Goal: Find specific page/section: Find specific page/section

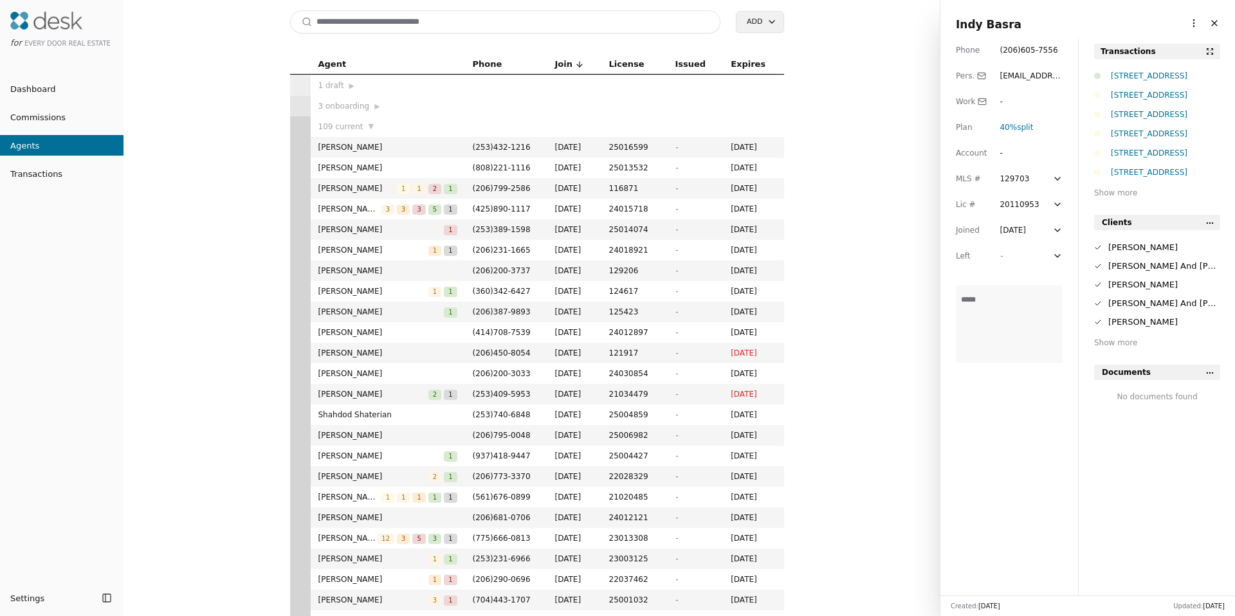
click at [478, 26] on input at bounding box center [505, 21] width 431 height 23
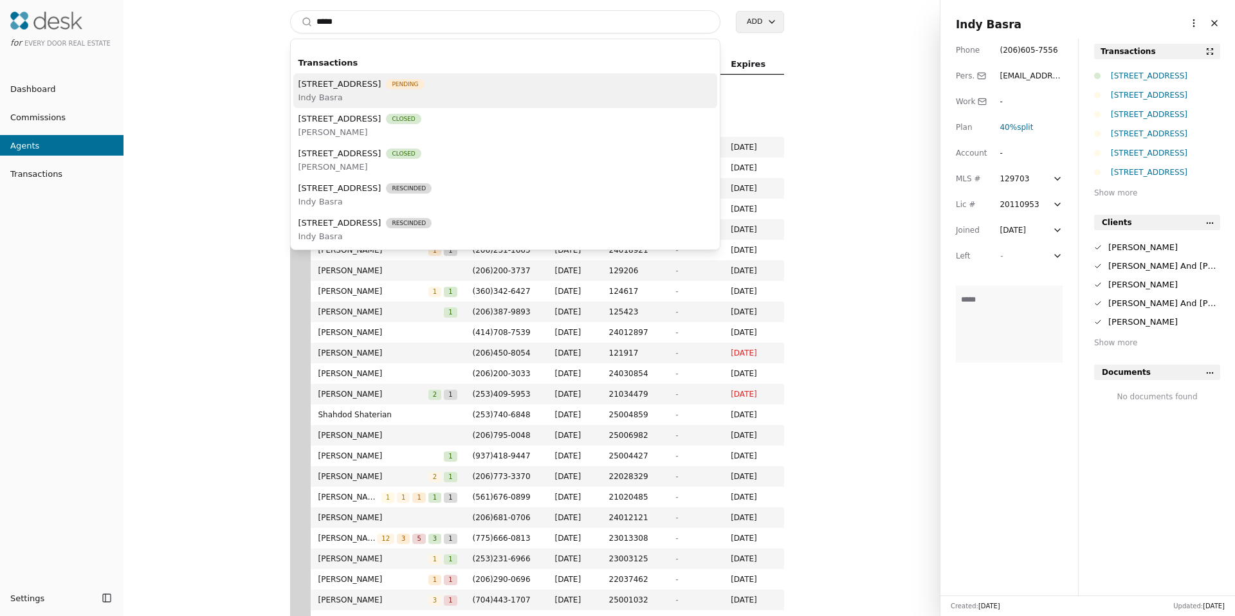
type input "*****"
click at [421, 92] on span "Indy Basra" at bounding box center [361, 98] width 126 height 14
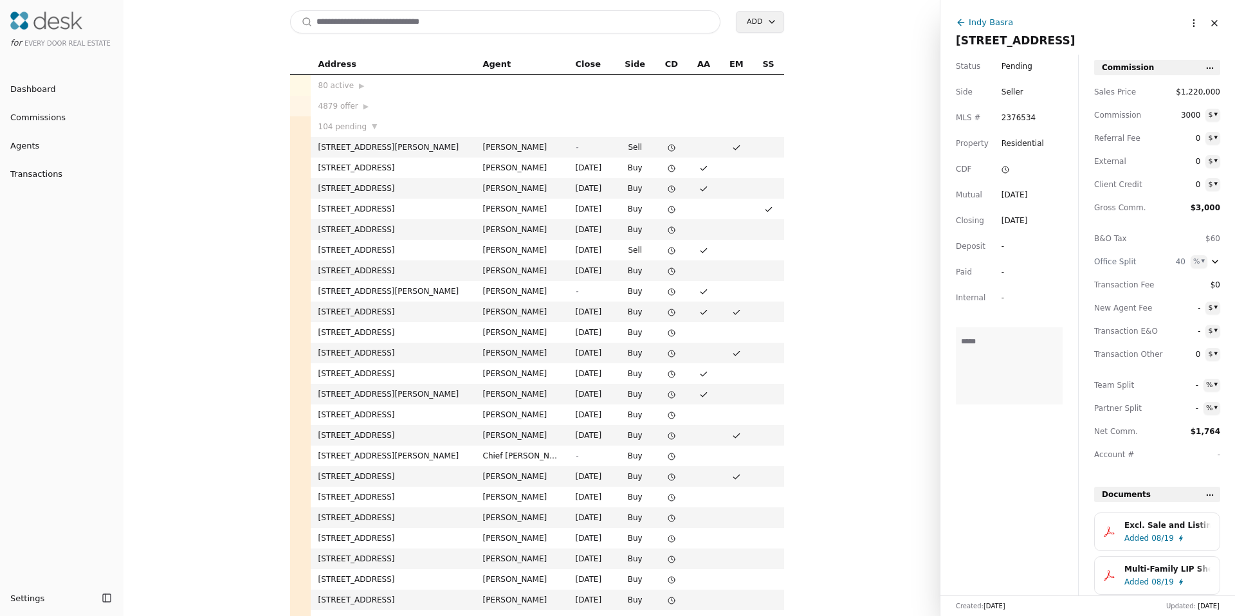
click at [999, 24] on div "Indy Basra" at bounding box center [990, 22] width 44 height 14
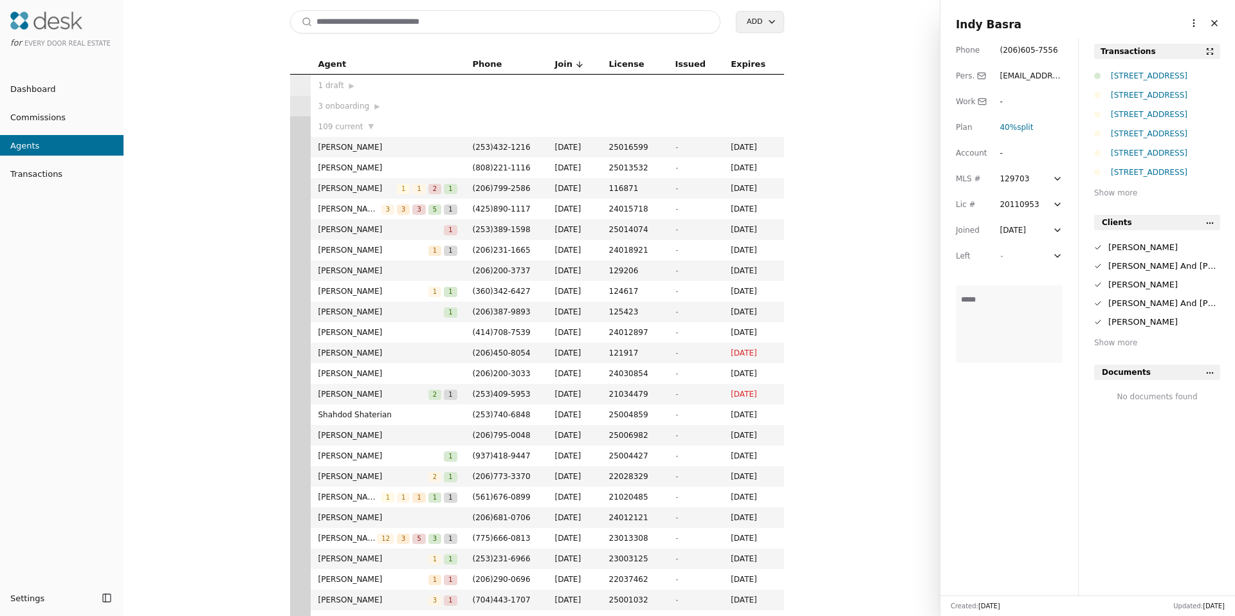
click at [1180, 24] on html "for Every Door Real Estate Dashboard Commissions Agents Transactions Settings T…" at bounding box center [617, 308] width 1235 height 616
click at [1147, 68] on link "Navigate as Agent" at bounding box center [1153, 71] width 77 height 14
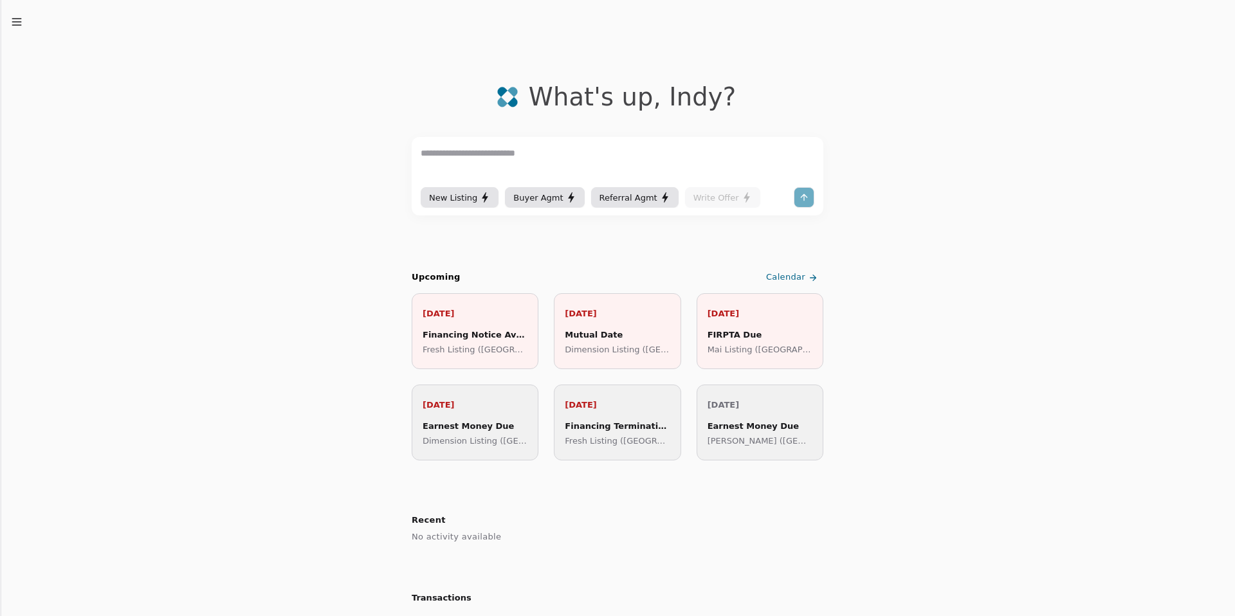
click at [18, 15] on icon "button" at bounding box center [16, 21] width 13 height 13
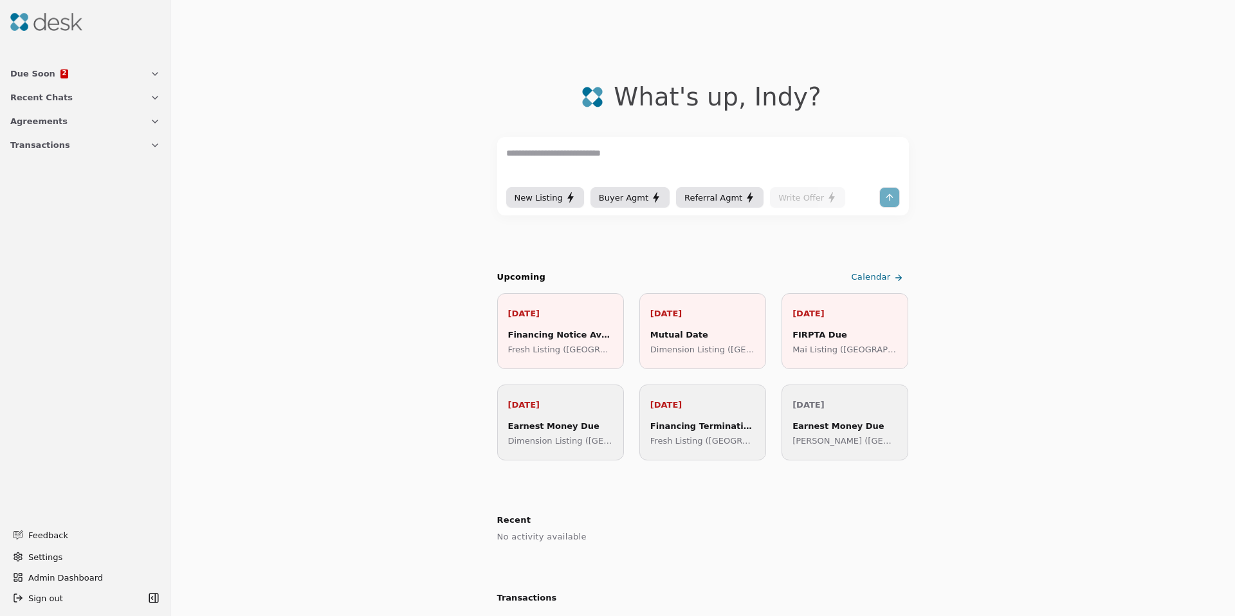
click at [38, 142] on span "Transactions" at bounding box center [40, 145] width 60 height 14
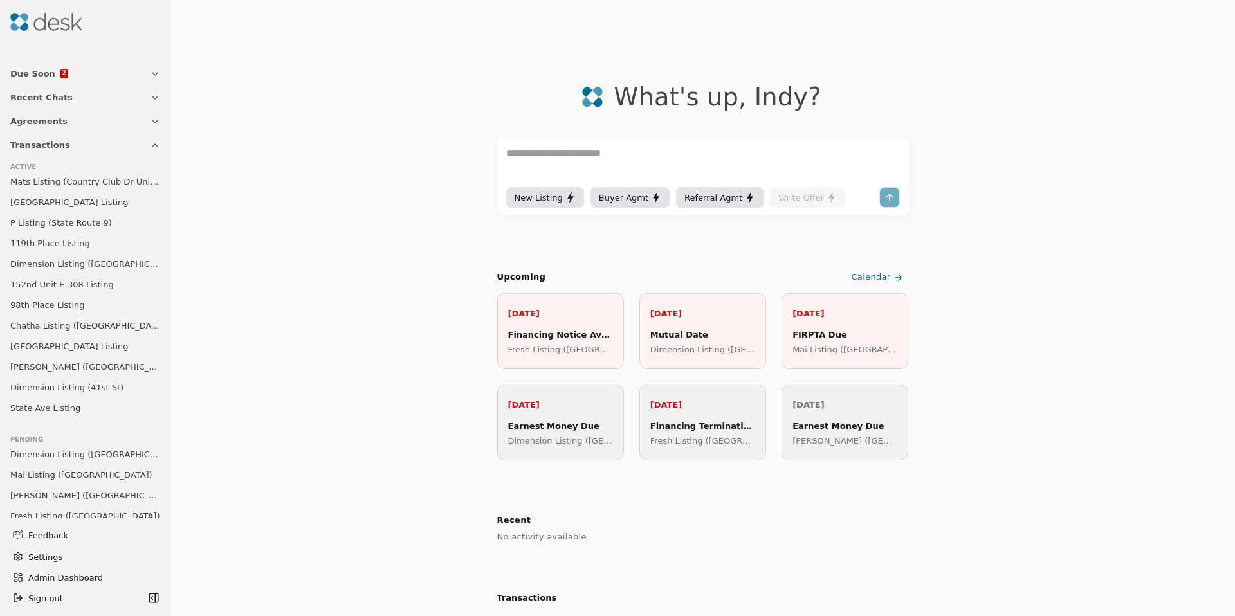
click at [92, 459] on span "Dimension Listing (105th Avenue Ct)" at bounding box center [85, 455] width 150 height 14
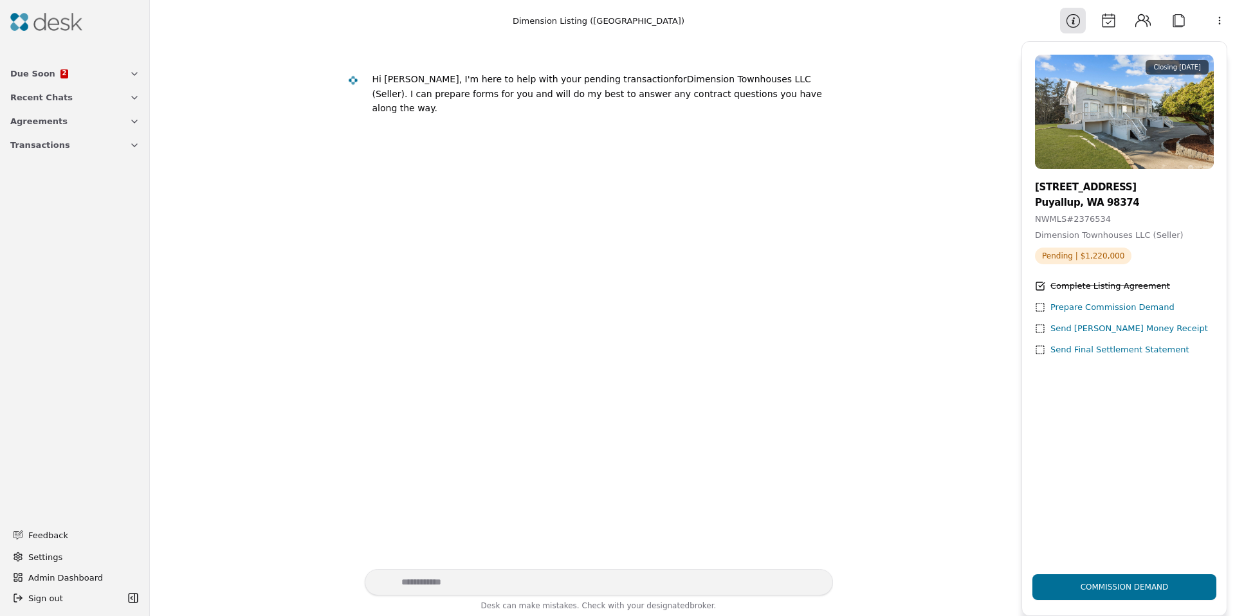
click at [1113, 21] on button "Calendar" at bounding box center [1108, 21] width 26 height 26
